Goal: Task Accomplishment & Management: Manage account settings

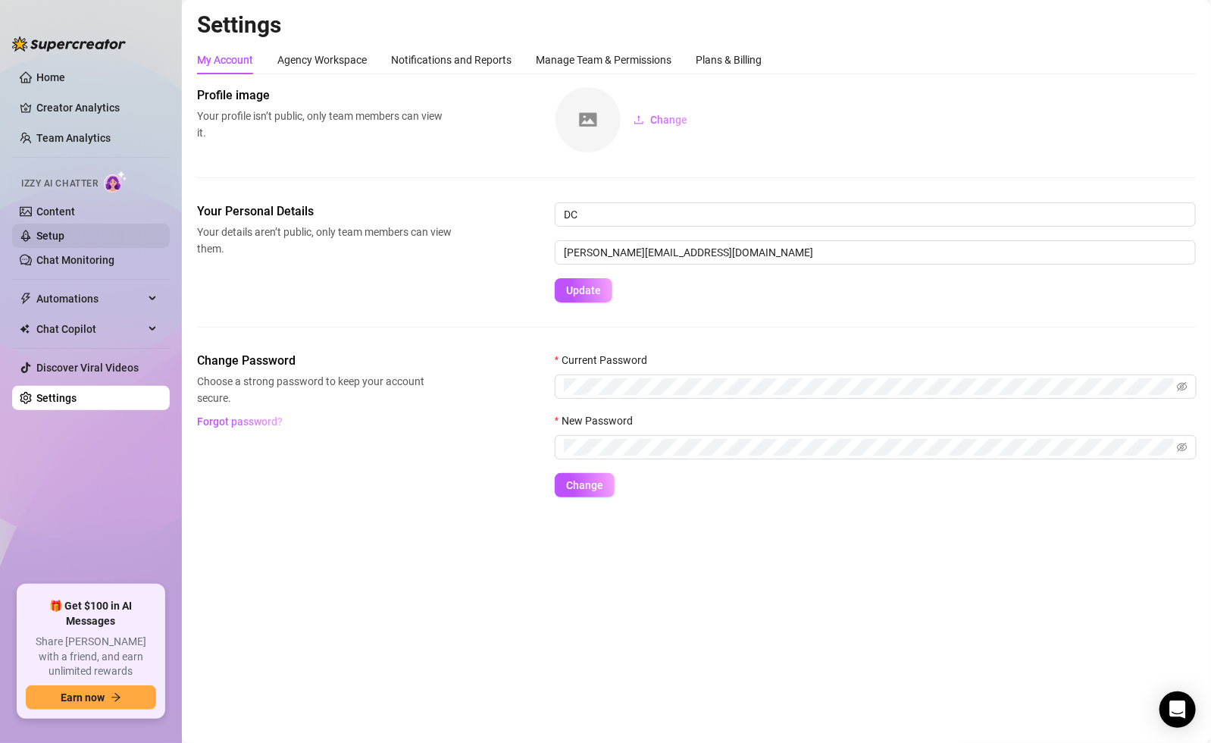
click at [49, 230] on link "Setup" at bounding box center [50, 236] width 28 height 12
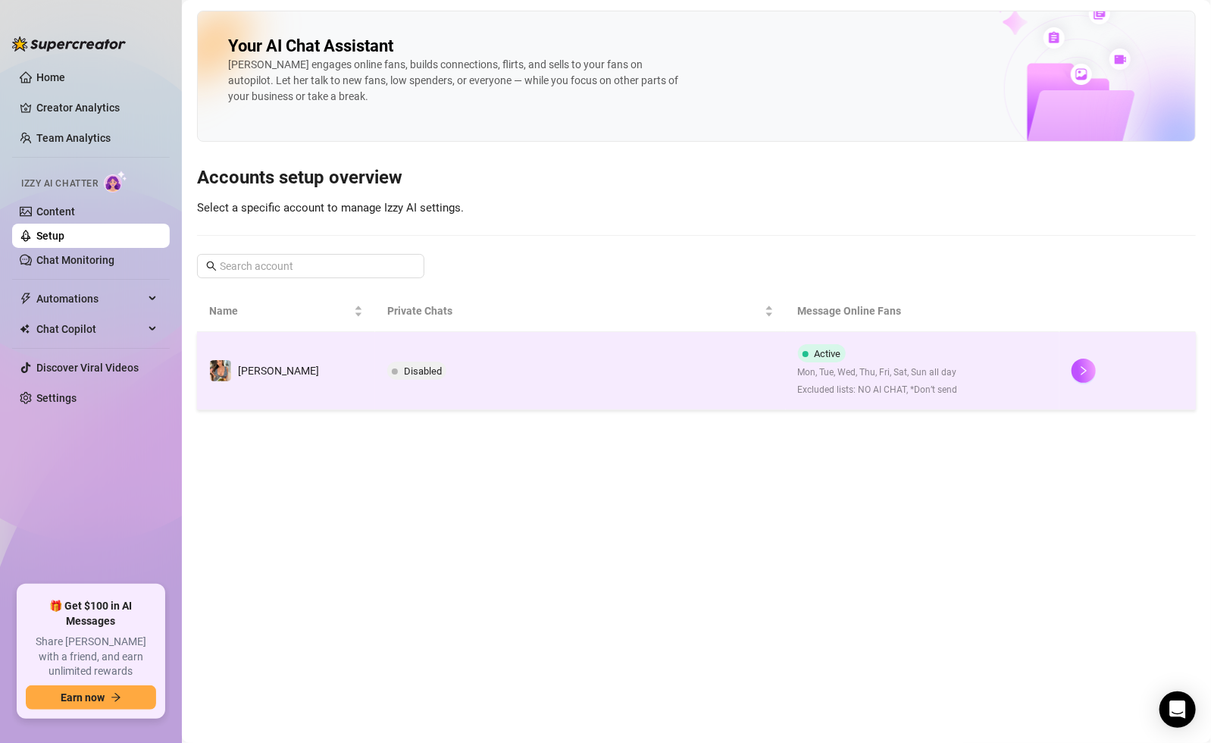
click at [683, 395] on td "Disabled" at bounding box center [580, 371] width 410 height 78
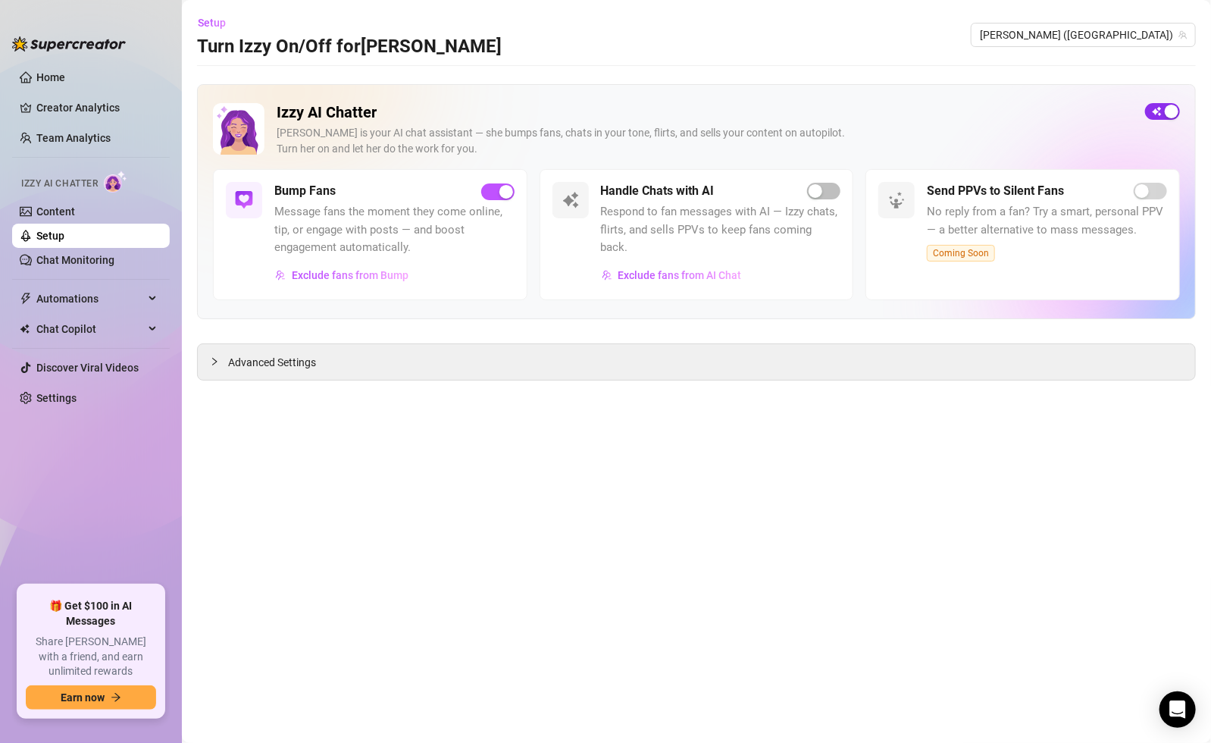
click at [1163, 109] on span "button" at bounding box center [1162, 111] width 35 height 17
